Goal: Transaction & Acquisition: Purchase product/service

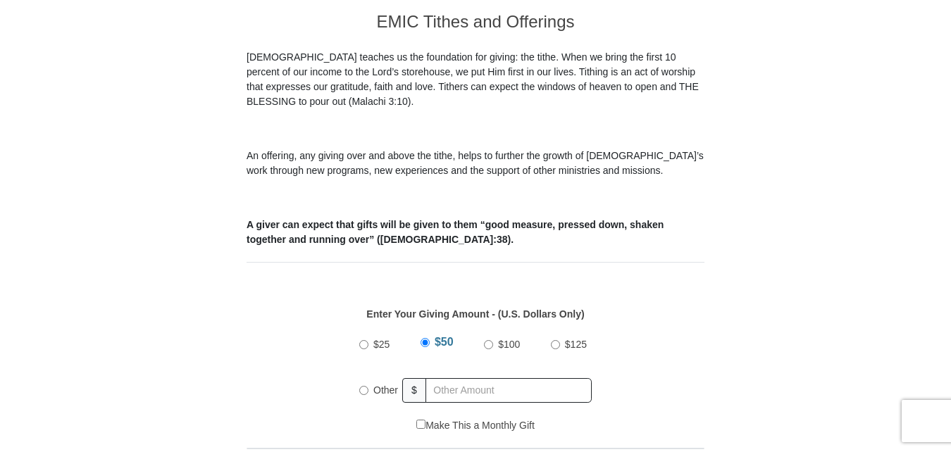
scroll to position [422, 0]
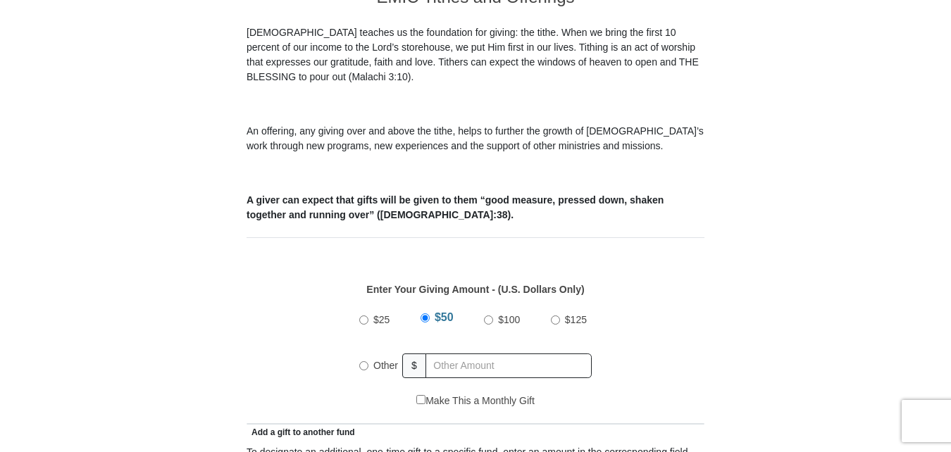
drag, startPoint x: 368, startPoint y: 350, endPoint x: 368, endPoint y: 342, distance: 8.4
click at [368, 350] on div "Other" at bounding box center [381, 365] width 44 height 31
click at [363, 361] on input "Other" at bounding box center [363, 365] width 9 height 9
radio input "true"
click at [450, 353] on input "text" at bounding box center [510, 365] width 161 height 25
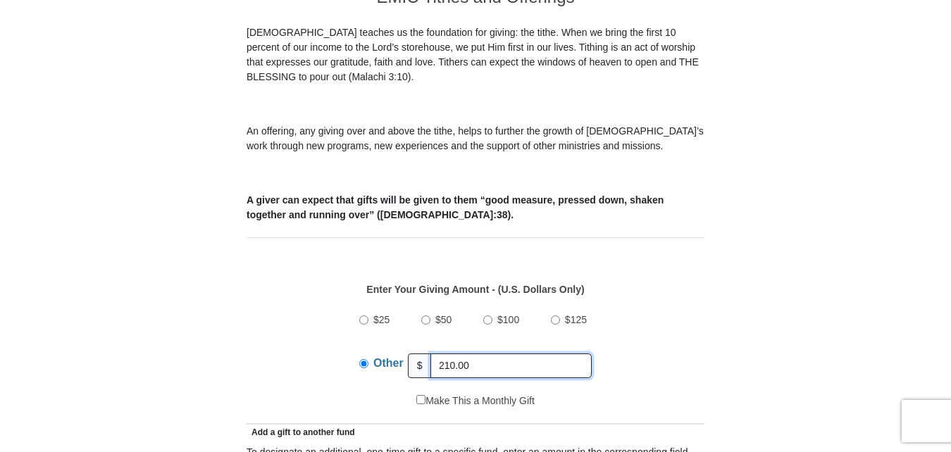
type input "210.00"
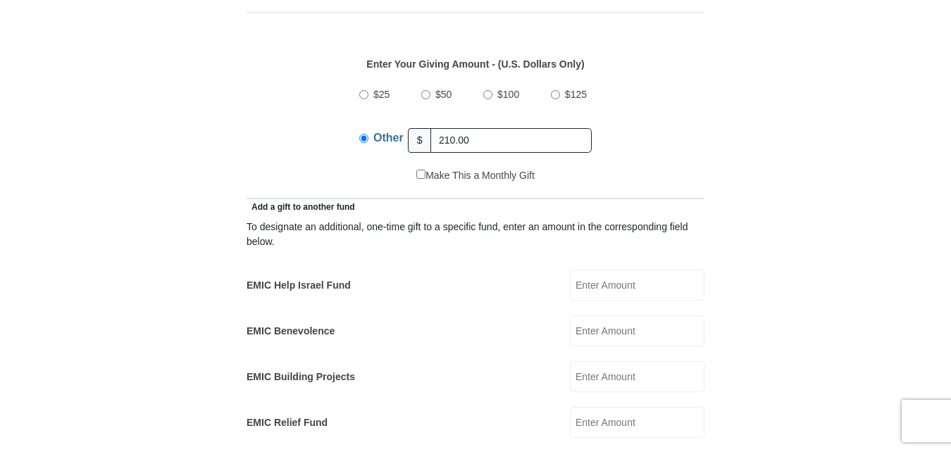
scroll to position [676, 0]
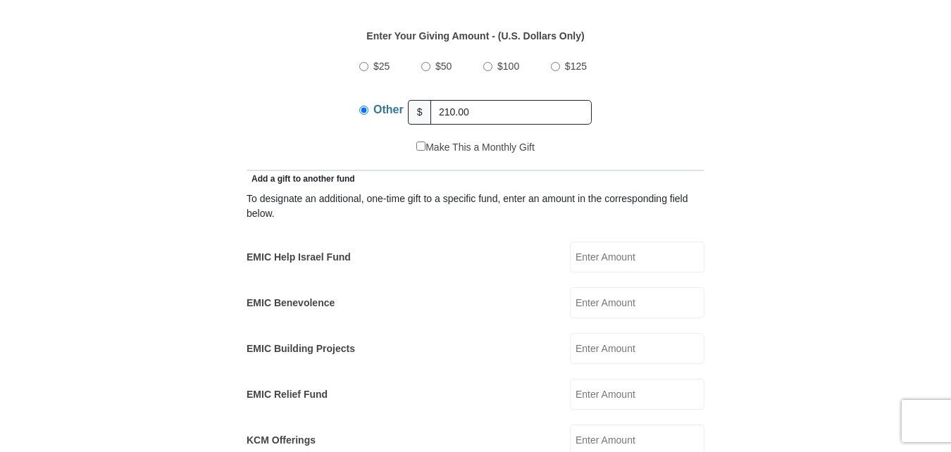
click at [595, 242] on input "EMIC Help Israel Fund" at bounding box center [637, 257] width 134 height 31
type input "25.00"
type input "Timothy"
type input "Baldwin"
type input "joy8tk@yahoo.com"
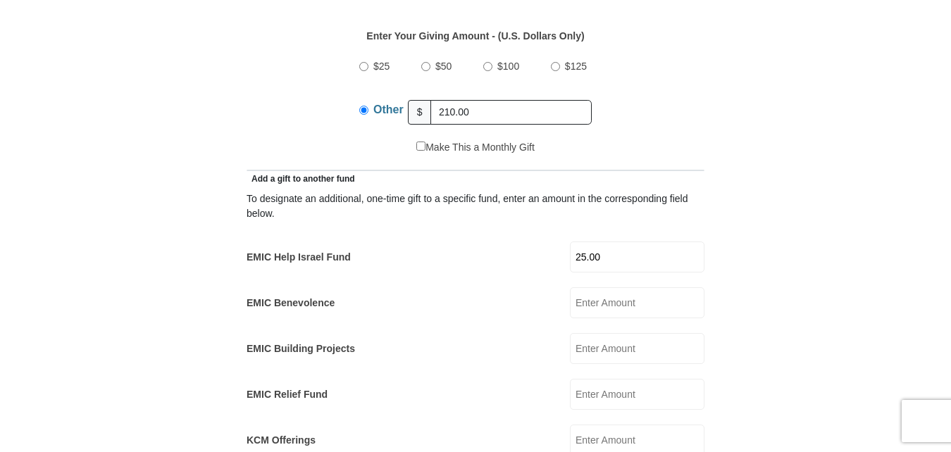
type input "277 Dixie Trail"
type input "Hamlet"
type input "28345"
type input "9109955141"
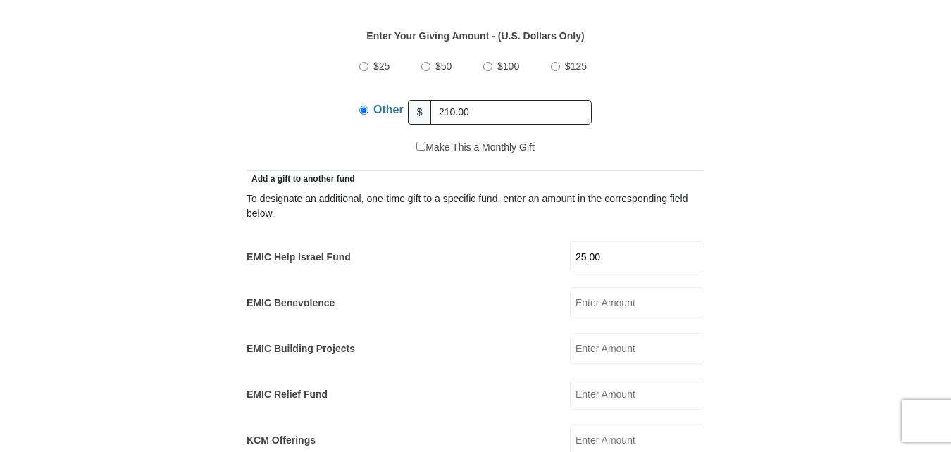
click at [797, 128] on form "Eagle Mountain International Church Online Giving Because of gifts like yours, …" at bounding box center [475, 421] width 803 height 2083
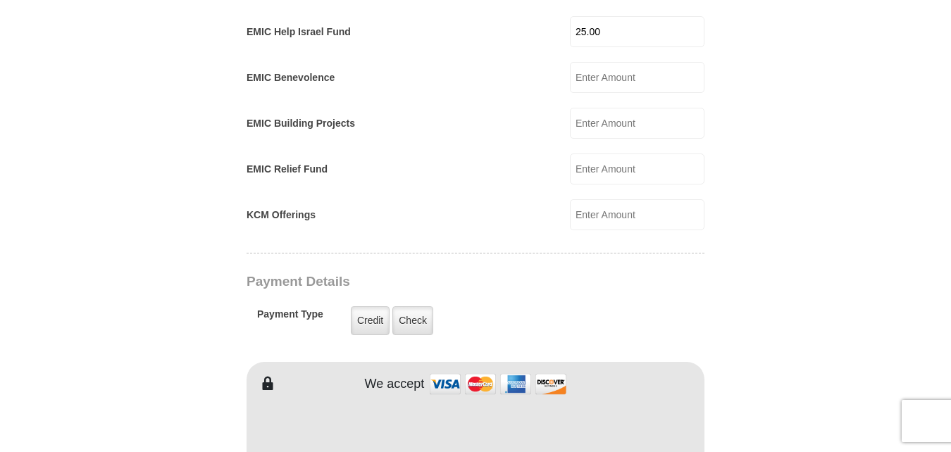
scroll to position [929, 0]
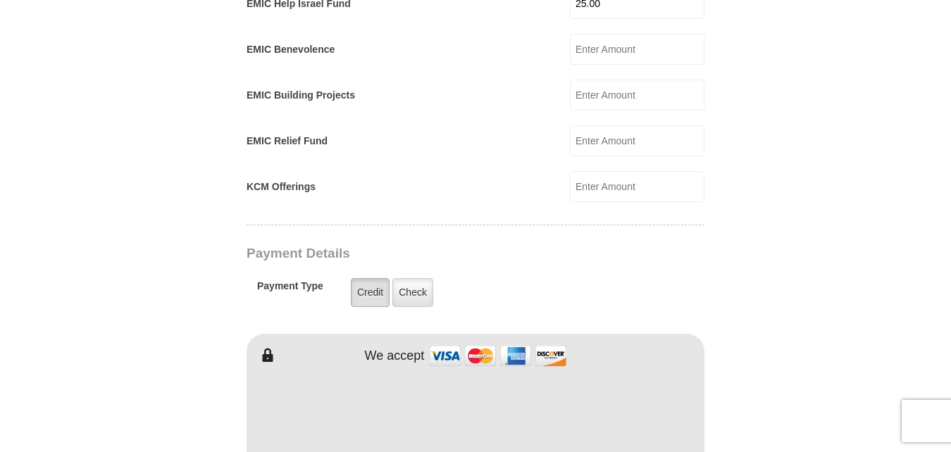
click at [358, 278] on label "Credit" at bounding box center [370, 292] width 39 height 29
click at [0, 0] on input "Credit" at bounding box center [0, 0] width 0 height 0
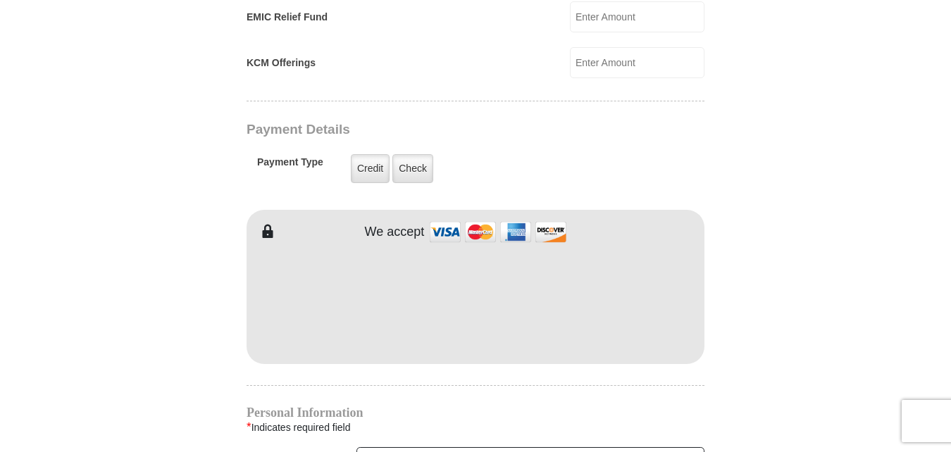
scroll to position [1084, 0]
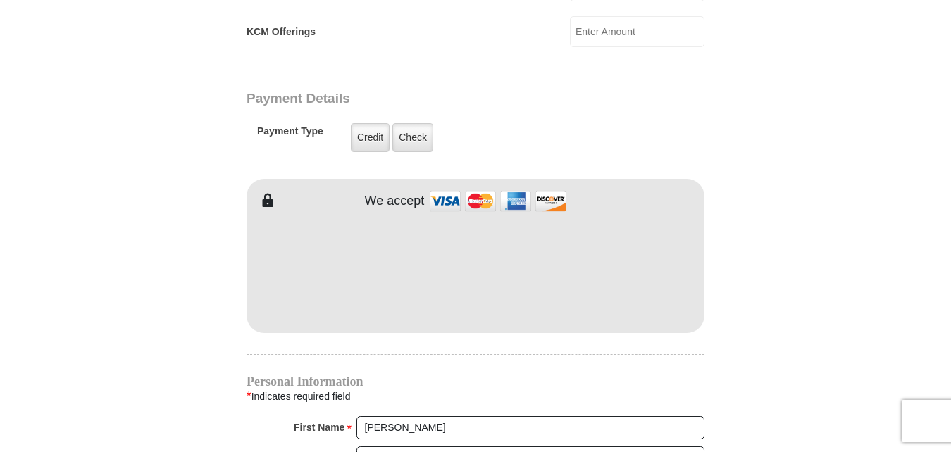
click at [39, 320] on body "Eagle Mountain International Church Online Giving Because of gifts like yours, …" at bounding box center [475, 205] width 951 height 2579
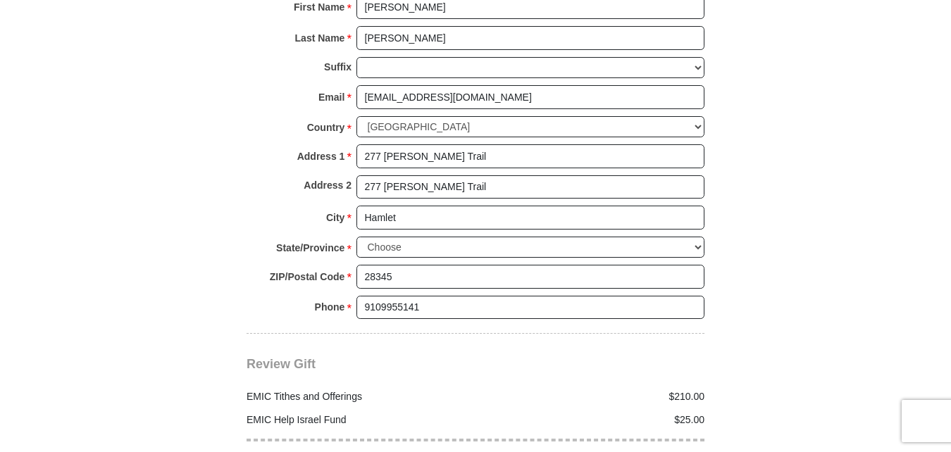
scroll to position [1510, 0]
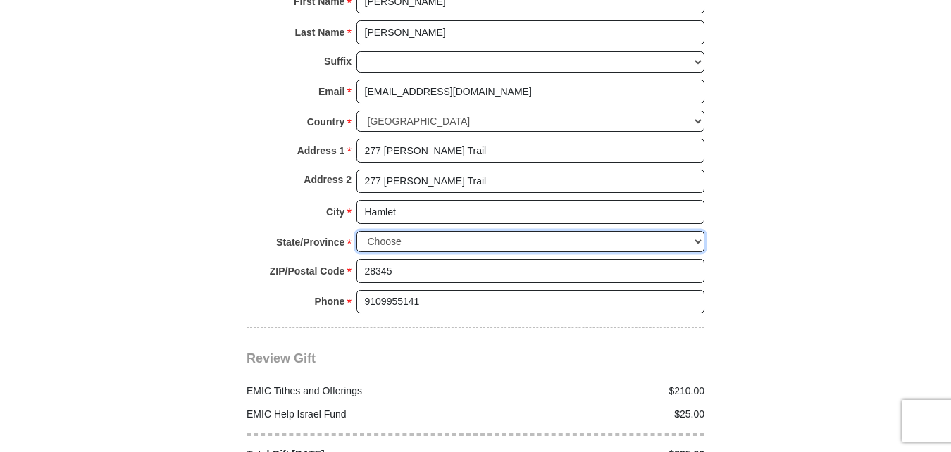
click at [696, 231] on select "Choose Alabama Alaska American Samoa Arizona Arkansas Armed Forces Americas Arm…" at bounding box center [530, 242] width 348 height 22
select select "NC"
click at [356, 231] on select "Choose Alabama Alaska American Samoa Arizona Arkansas Armed Forces Americas Arm…" at bounding box center [530, 242] width 348 height 22
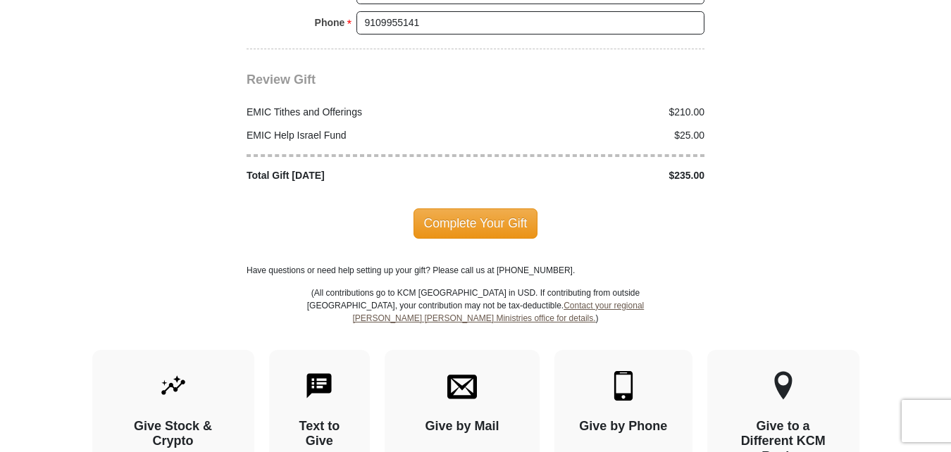
scroll to position [1779, 0]
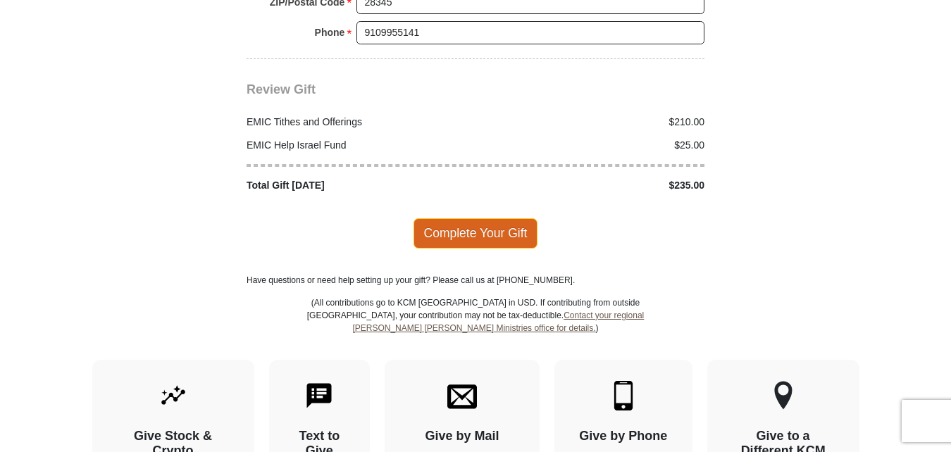
click at [472, 218] on span "Complete Your Gift" at bounding box center [475, 233] width 125 height 30
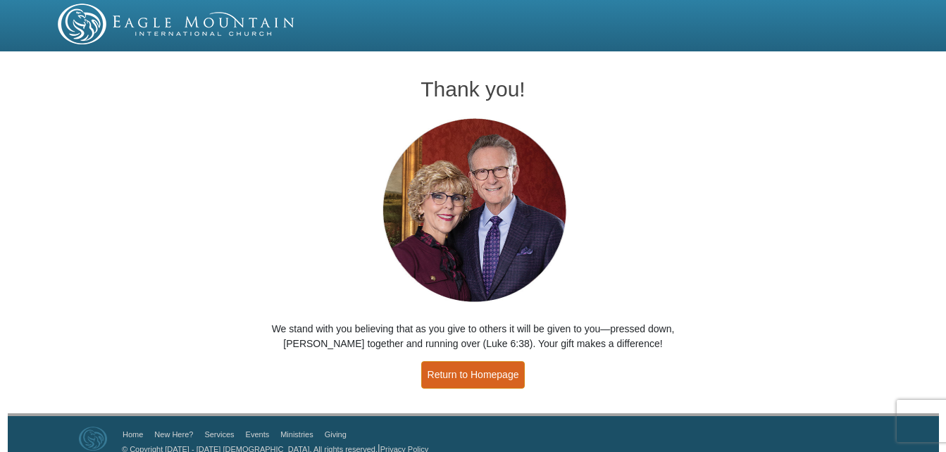
click at [456, 372] on link "Return to Homepage" at bounding box center [473, 374] width 104 height 27
